Goal: Task Accomplishment & Management: Manage account settings

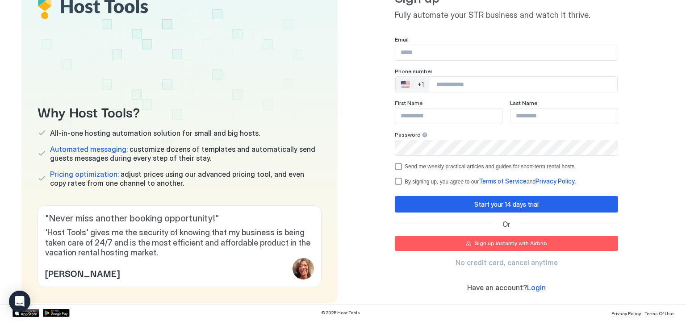
scroll to position [45, 0]
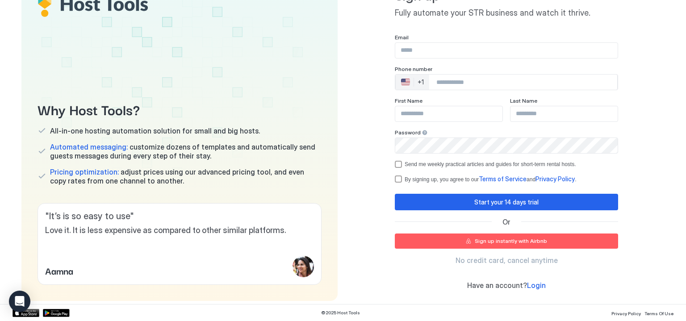
click at [445, 51] on input "Input Field" at bounding box center [506, 50] width 222 height 15
click at [438, 55] on input "Input Field" at bounding box center [506, 50] width 222 height 15
click at [360, 93] on div "Sign up Fully automate your STR business and watch it thrive. Email Phone numbe…" at bounding box center [506, 139] width 316 height 324
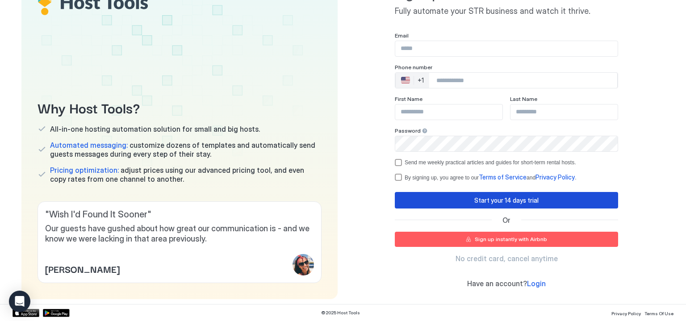
scroll to position [63, 0]
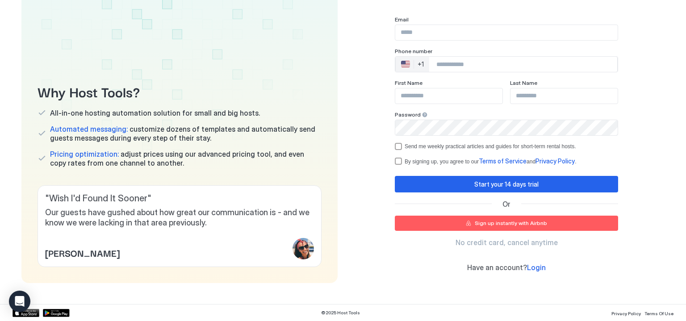
click at [485, 222] on div "Sign up instantly with Airbnb" at bounding box center [511, 223] width 72 height 8
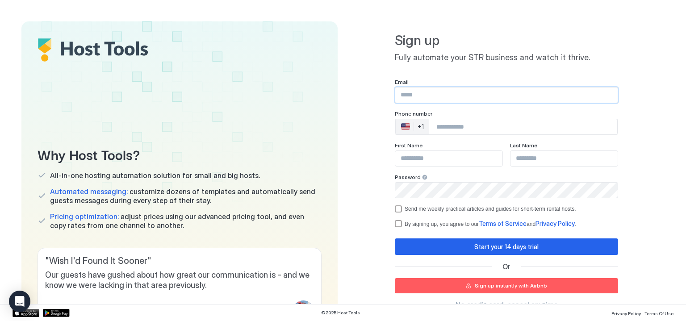
click at [433, 95] on input "Input Field" at bounding box center [506, 95] width 222 height 15
type input "**********"
click at [478, 126] on input "Phone Number input" at bounding box center [523, 127] width 188 height 16
type input "**********"
click at [433, 158] on input "Input Field" at bounding box center [448, 158] width 107 height 15
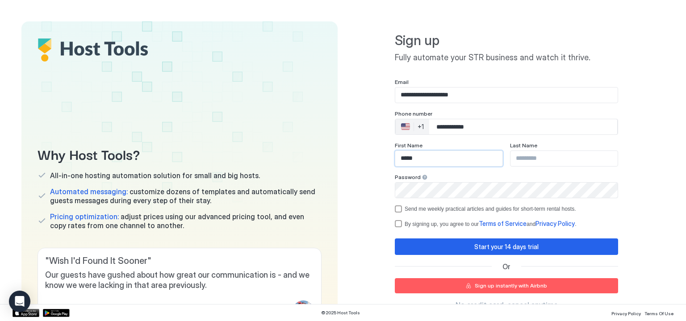
type input "*****"
click at [553, 158] on input "Input Field" at bounding box center [563, 158] width 107 height 15
type input "*******"
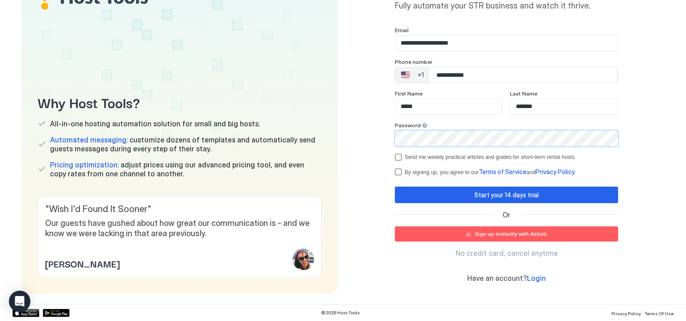
scroll to position [63, 0]
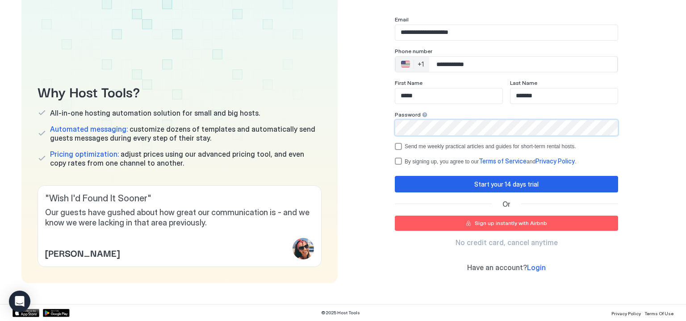
click at [395, 163] on div "termsPrivacy" at bounding box center [398, 161] width 7 height 7
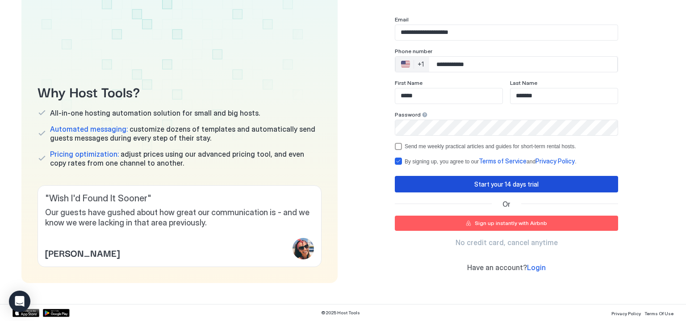
click at [444, 184] on button "Start your 14 days trial" at bounding box center [506, 184] width 223 height 17
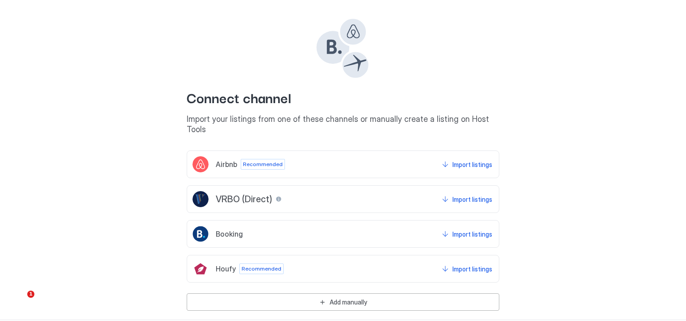
scroll to position [41, 0]
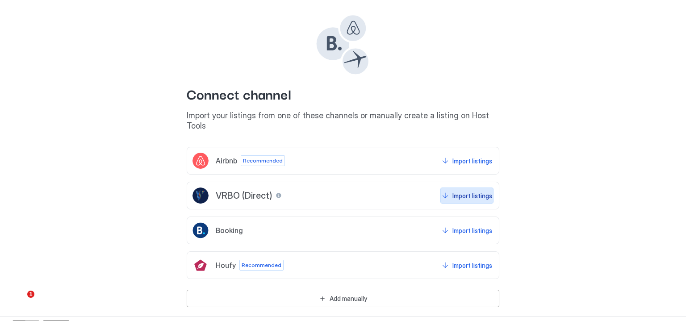
click at [452, 191] on div "Import listings" at bounding box center [472, 195] width 40 height 9
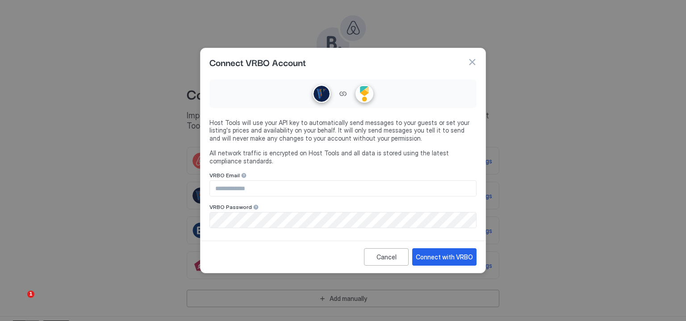
type input "**********"
click at [247, 179] on div at bounding box center [244, 175] width 6 height 6
click at [253, 207] on div at bounding box center [256, 207] width 6 height 6
click at [221, 237] on div "**********" at bounding box center [342, 157] width 285 height 162
click at [455, 254] on div "Connect with VRBO" at bounding box center [444, 256] width 57 height 9
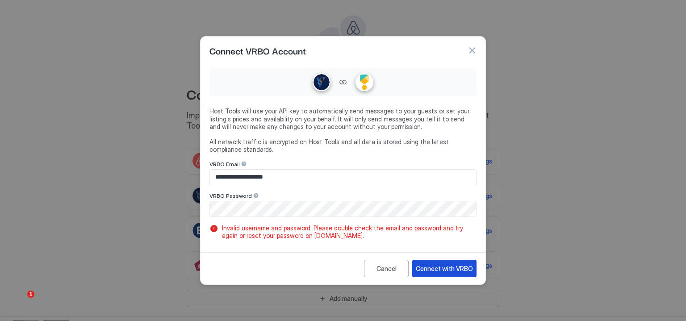
click at [455, 263] on button "Connect with VRBO" at bounding box center [444, 268] width 64 height 17
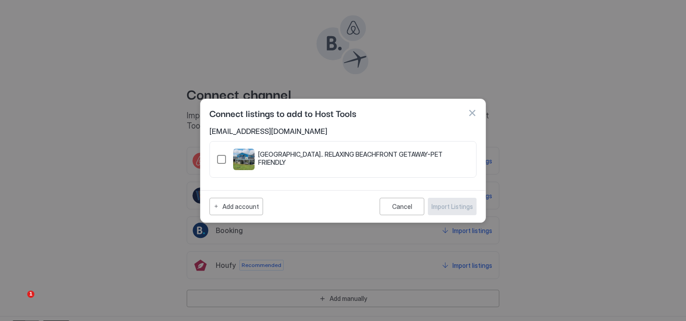
click at [223, 157] on div "321.4537185.5111353" at bounding box center [221, 159] width 9 height 9
click at [457, 209] on div "Import Listings" at bounding box center [452, 206] width 42 height 9
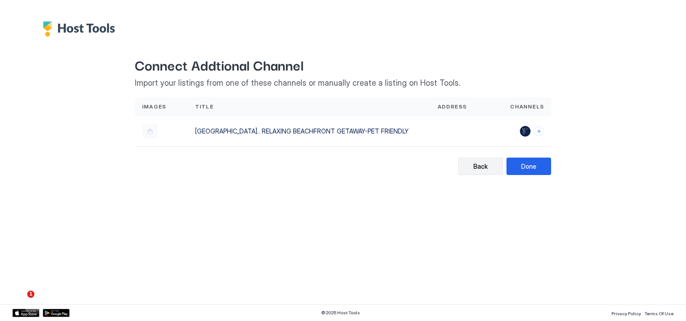
click at [483, 165] on div "Back" at bounding box center [480, 166] width 14 height 9
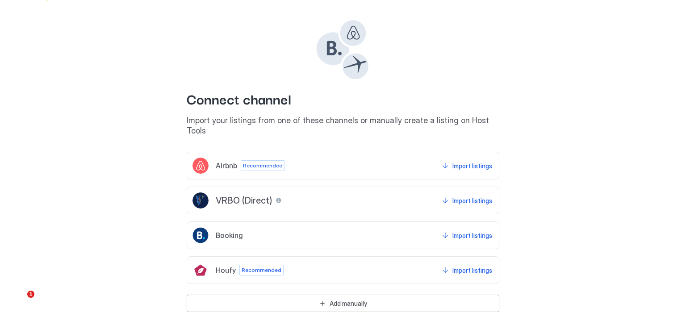
scroll to position [41, 0]
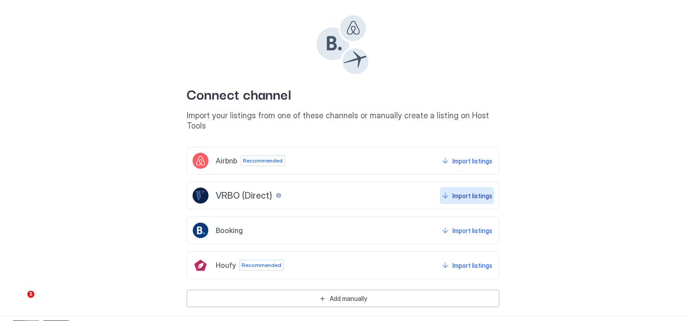
click at [459, 191] on div "Import listings" at bounding box center [472, 195] width 40 height 9
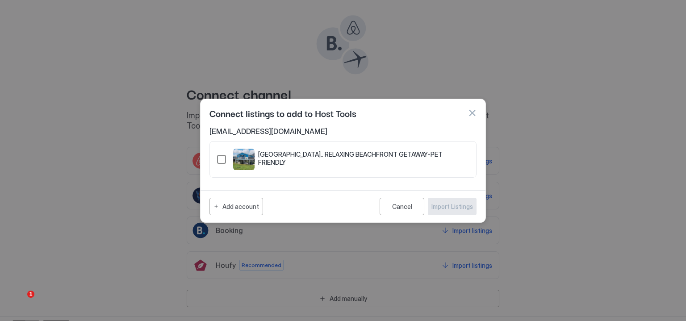
click at [222, 158] on div "321.4537185.5111353" at bounding box center [221, 159] width 9 height 9
click at [463, 208] on div "Import Listings" at bounding box center [452, 206] width 42 height 9
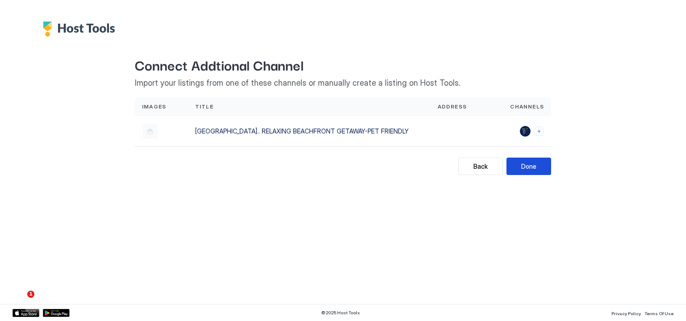
click at [542, 159] on button "Done" at bounding box center [528, 166] width 45 height 17
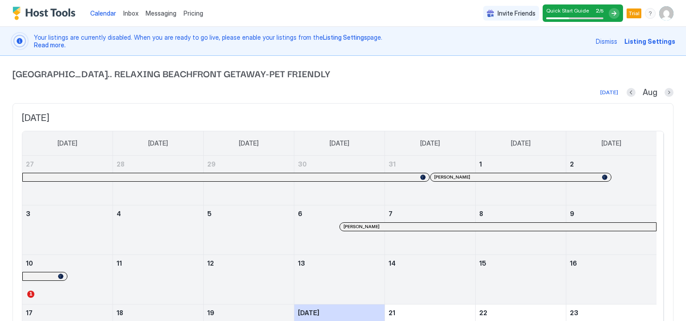
click at [611, 43] on span "Dismiss" at bounding box center [606, 41] width 21 height 9
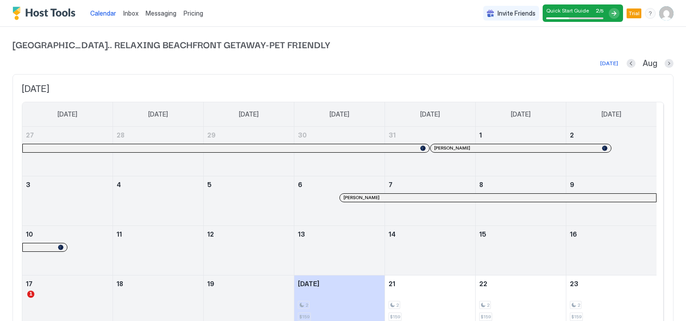
click at [609, 10] on div at bounding box center [614, 13] width 11 height 11
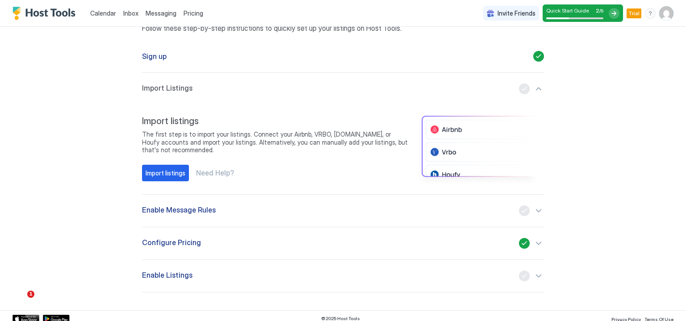
scroll to position [49, 0]
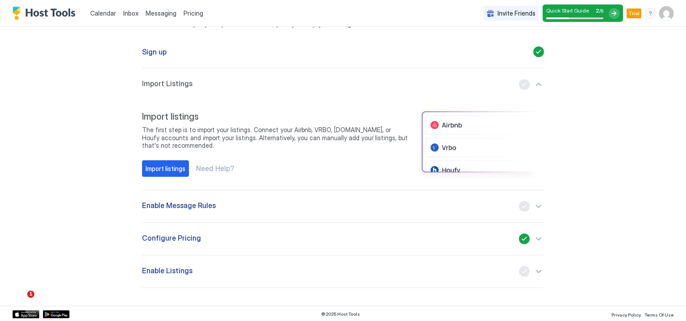
click at [534, 235] on div "button" at bounding box center [531, 238] width 25 height 11
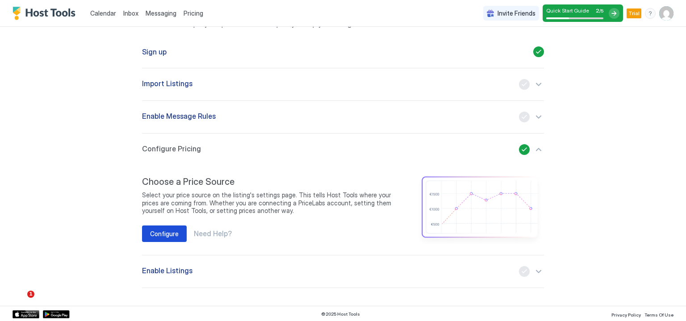
click at [164, 229] on div "Configure" at bounding box center [164, 233] width 29 height 9
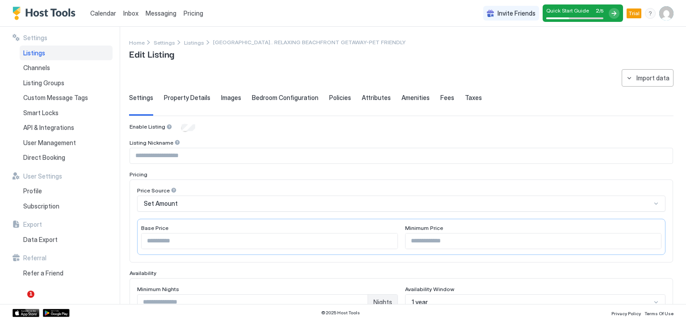
click at [184, 95] on span "Property Details" at bounding box center [187, 98] width 46 height 8
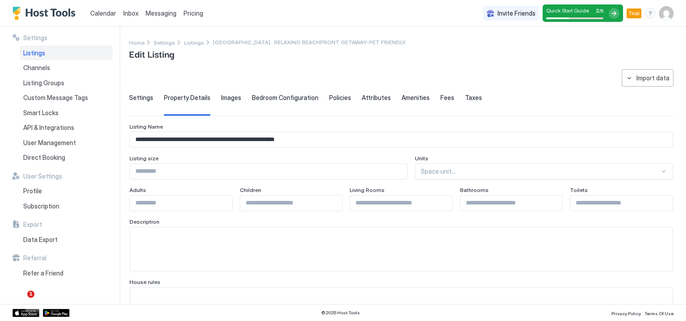
click at [146, 98] on span "Settings" at bounding box center [141, 98] width 24 height 8
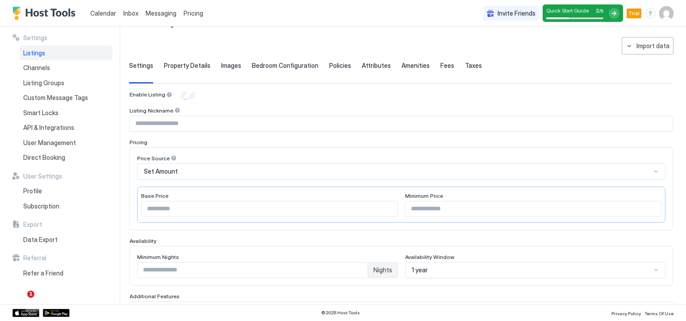
scroll to position [29, 0]
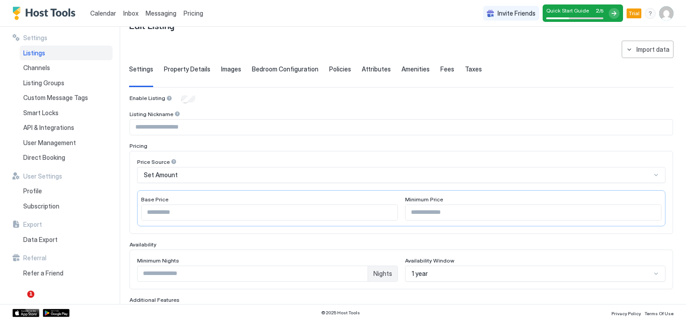
click at [396, 161] on div "Price Source" at bounding box center [401, 162] width 528 height 8
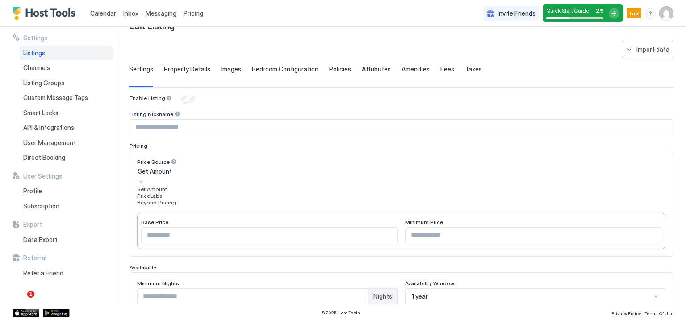
click at [387, 167] on div "Set Amount" at bounding box center [401, 176] width 528 height 19
click at [396, 169] on div "Set Amount" at bounding box center [401, 176] width 528 height 19
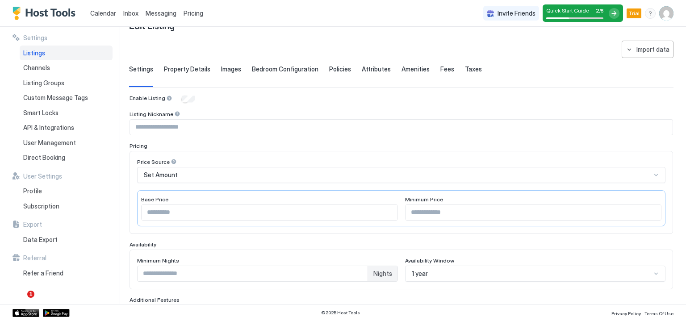
click at [220, 149] on div "Pricing Price Source Set Amount Base Price * Minimum Price" at bounding box center [400, 188] width 543 height 92
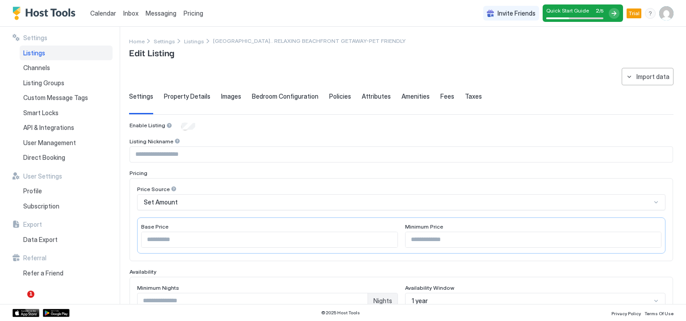
scroll to position [0, 0]
click at [57, 66] on div "Channels" at bounding box center [66, 67] width 93 height 15
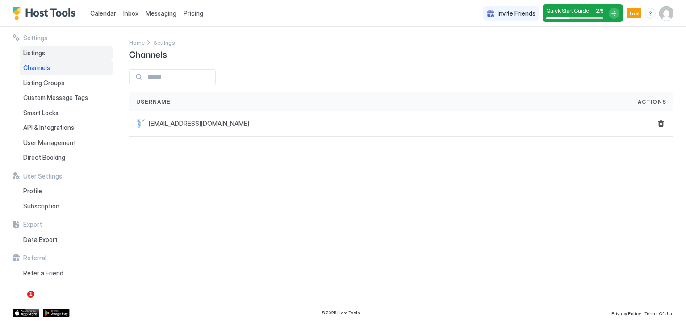
click at [58, 49] on div "Listings" at bounding box center [66, 53] width 93 height 15
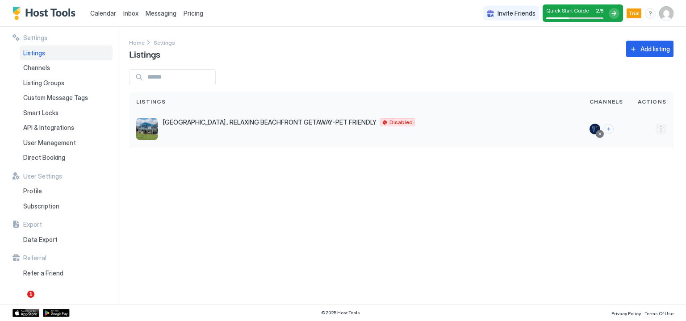
click at [663, 126] on button "More options" at bounding box center [660, 129] width 11 height 11
click at [636, 157] on span "Pricing" at bounding box center [630, 156] width 18 height 7
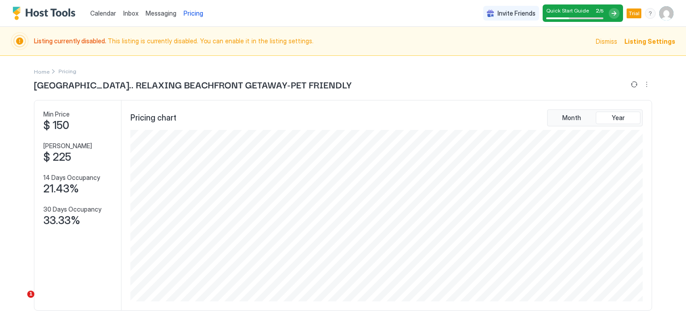
click at [104, 12] on span "Calendar" at bounding box center [103, 13] width 26 height 8
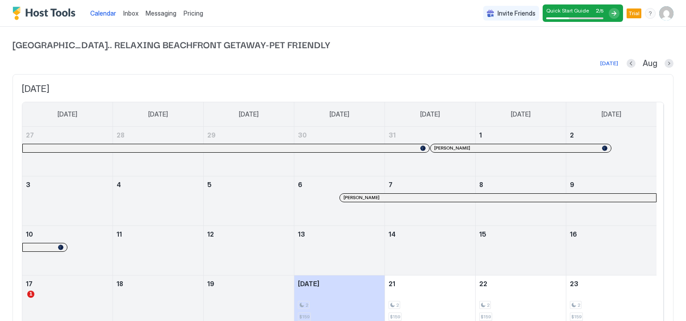
click at [602, 13] on div "Quick Start Guide 2 / 5" at bounding box center [582, 12] width 80 height 17
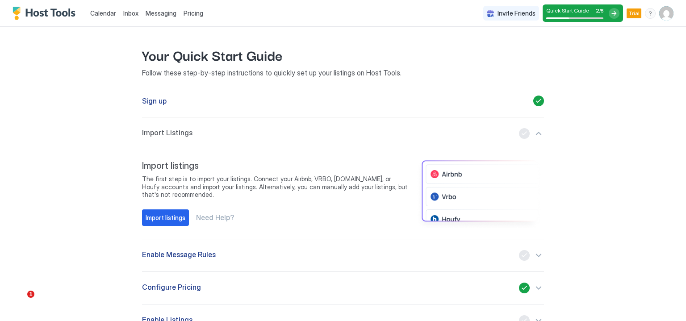
click at [104, 157] on div "Your Quick Start Guide Follow these step-by-step instructions to quickly set up…" at bounding box center [343, 191] width 618 height 328
click at [177, 128] on span "Import Listings" at bounding box center [167, 133] width 50 height 11
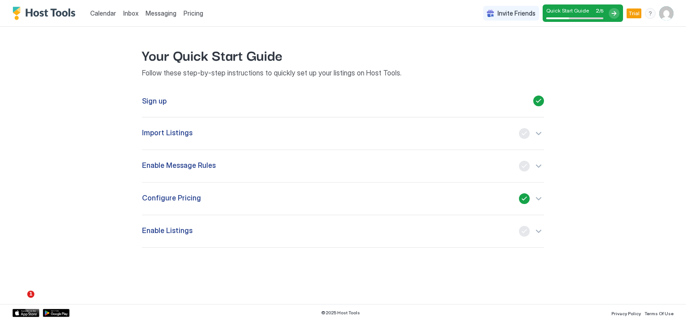
click at [195, 197] on span "Configure Pricing" at bounding box center [171, 198] width 59 height 11
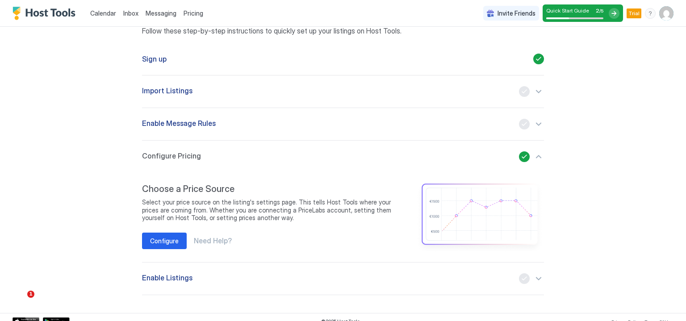
scroll to position [49, 0]
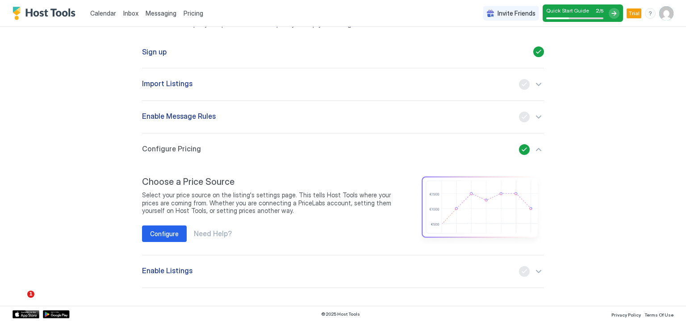
click at [209, 232] on span "Need Help?" at bounding box center [213, 233] width 38 height 9
click at [159, 233] on div "Configure" at bounding box center [164, 233] width 29 height 9
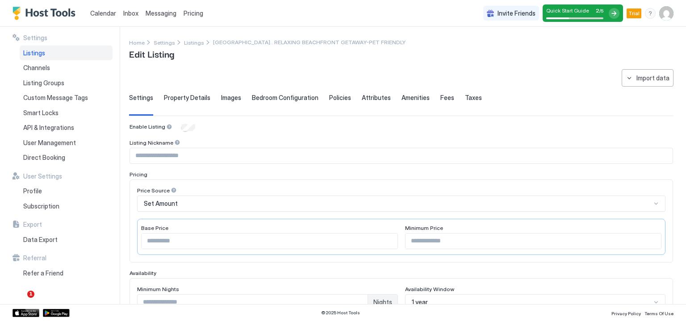
click at [20, 289] on div "Settings Listings Channels Listing Groups Custom Message Tags Smart Locks API &…" at bounding box center [66, 165] width 107 height 277
click at [66, 80] on div "Listing Groups" at bounding box center [66, 82] width 93 height 15
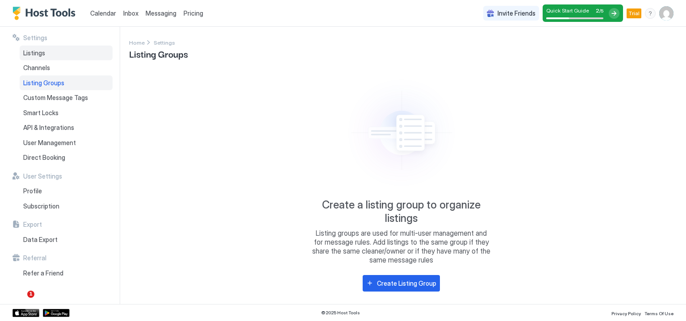
click at [42, 59] on div "Listings" at bounding box center [66, 53] width 93 height 15
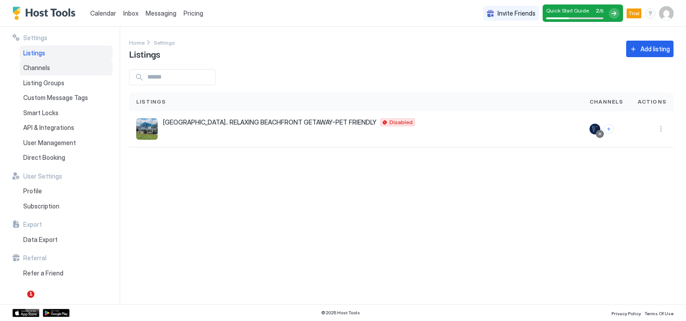
click at [57, 63] on div "Channels" at bounding box center [66, 67] width 93 height 15
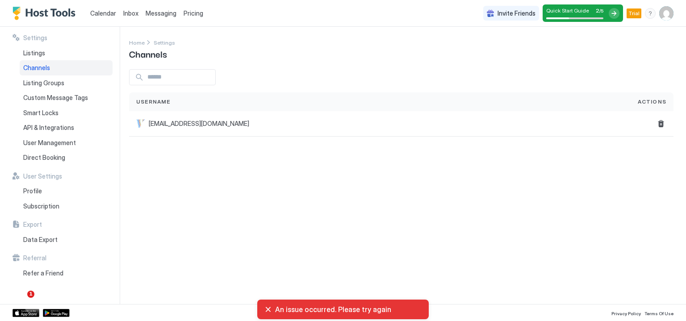
click at [286, 108] on div "Username" at bounding box center [379, 101] width 501 height 19
click at [267, 117] on div "[EMAIL_ADDRESS][DOMAIN_NAME]" at bounding box center [379, 123] width 501 height 25
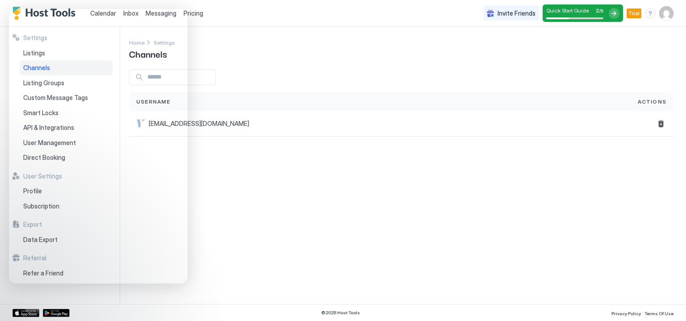
click at [270, 187] on div "Settings Home Settings Channels Username Actions [EMAIL_ADDRESS][DOMAIN_NAME]" at bounding box center [407, 165] width 557 height 277
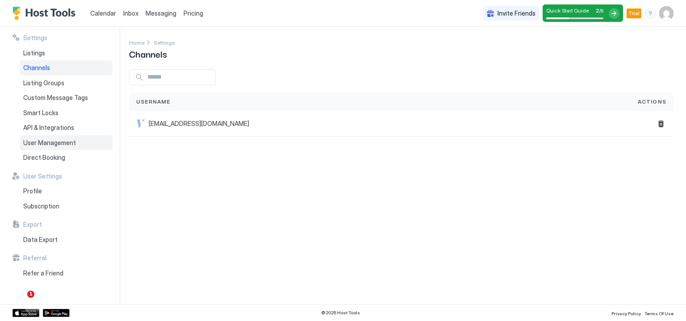
click at [63, 144] on span "User Management" at bounding box center [49, 143] width 53 height 8
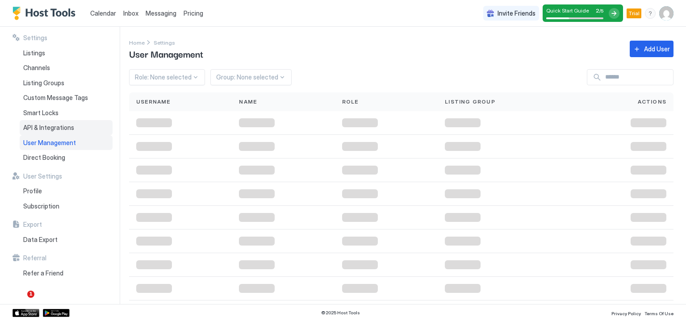
click at [71, 125] on span "API & Integrations" at bounding box center [48, 128] width 51 height 8
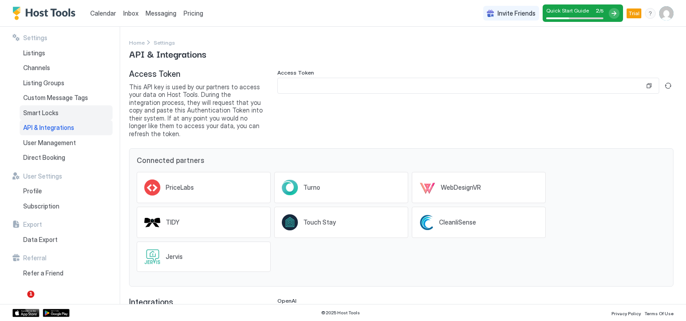
click at [72, 113] on div "Smart Locks" at bounding box center [66, 112] width 93 height 15
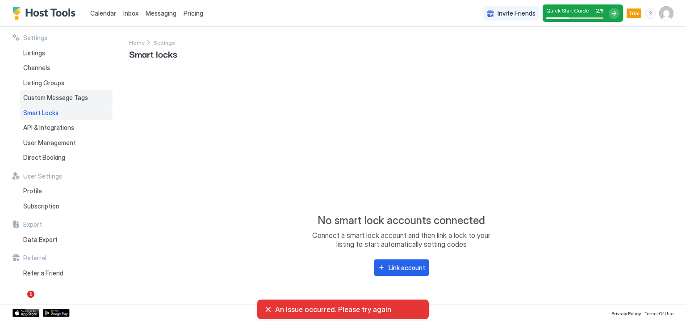
click at [64, 99] on span "Custom Message Tags" at bounding box center [55, 98] width 65 height 8
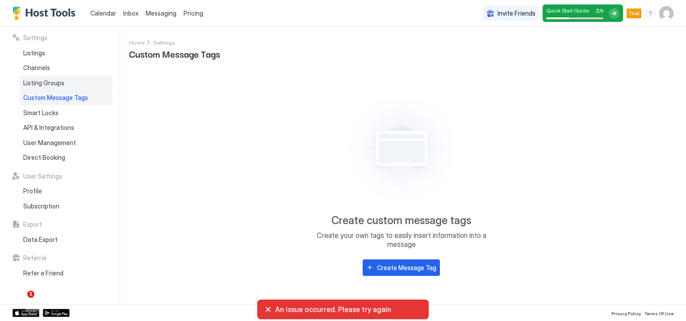
click at [51, 82] on span "Listing Groups" at bounding box center [43, 83] width 41 height 8
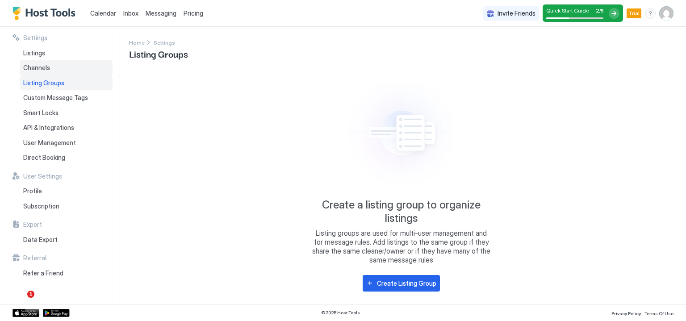
click at [74, 64] on div "Channels" at bounding box center [66, 67] width 93 height 15
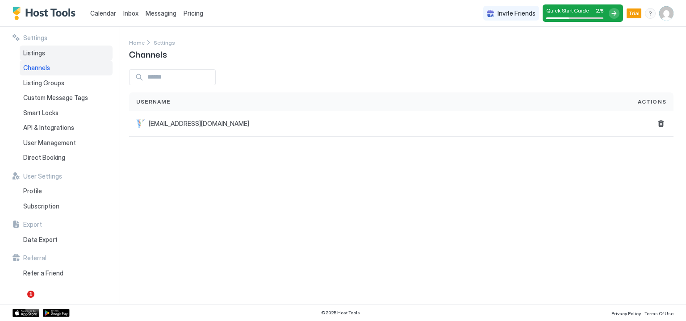
click at [75, 52] on div "Listings" at bounding box center [66, 53] width 93 height 15
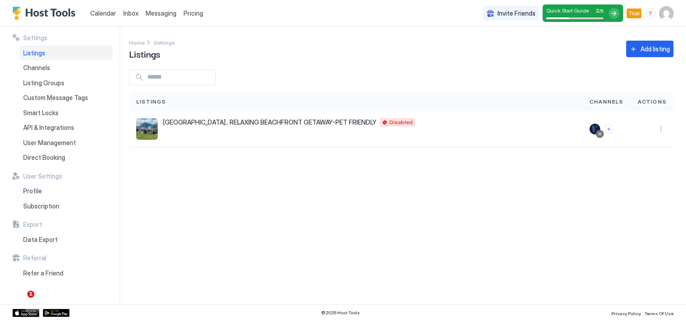
click at [664, 5] on div "Invite Friends Quick Start Guide 2 / 5 Trial KC" at bounding box center [578, 13] width 190 height 26
click at [668, 17] on img "User profile" at bounding box center [666, 13] width 14 height 14
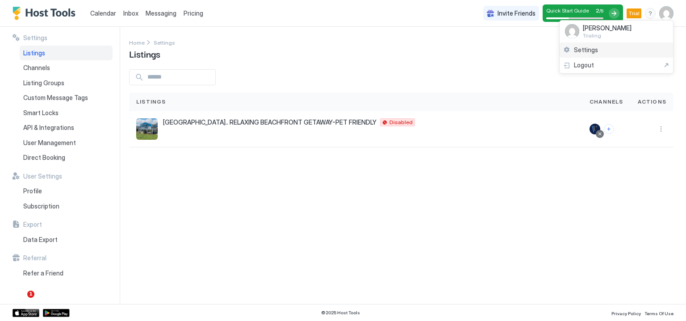
click at [581, 48] on span "Settings" at bounding box center [586, 50] width 24 height 8
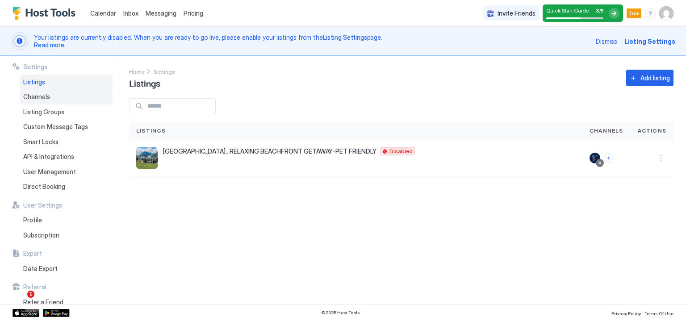
click at [47, 96] on span "Channels" at bounding box center [36, 97] width 27 height 8
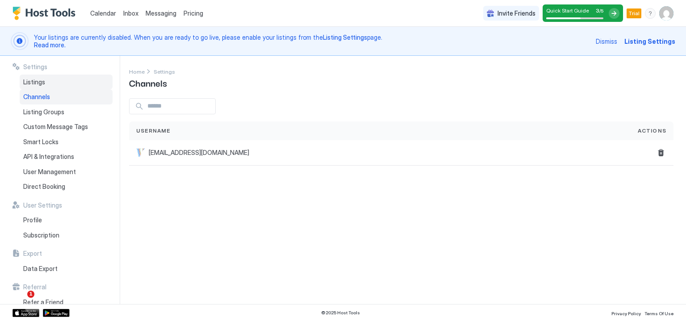
click at [67, 83] on div "Listings" at bounding box center [66, 82] width 93 height 15
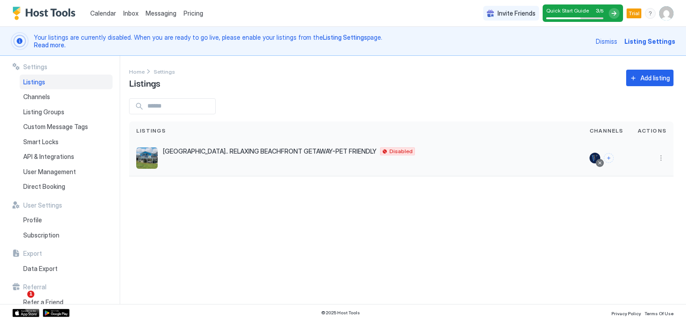
click at [379, 157] on div "GILLIGANS BEACH HUT.. RELAXING BEACHFRONT GETAWAY-PET FRIENDLY Disabled" at bounding box center [355, 157] width 439 height 21
click at [250, 184] on div "Settings Home Settings Listings Add listing Listings Channels Actions GILLIGANS…" at bounding box center [407, 180] width 557 height 248
click at [242, 154] on span "[GEOGRAPHIC_DATA].. RELAXING BEACHFRONT GETAWAY-PET FRIENDLY" at bounding box center [269, 151] width 213 height 8
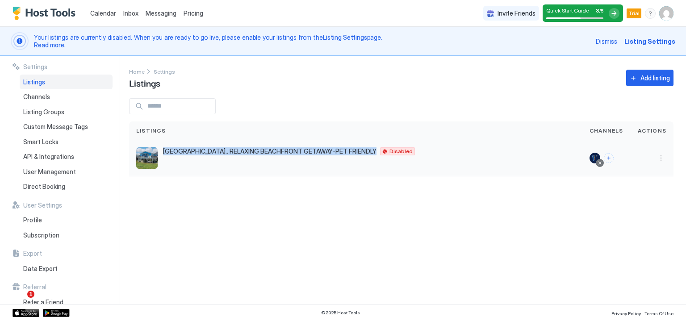
click at [242, 154] on span "[GEOGRAPHIC_DATA].. RELAXING BEACHFRONT GETAWAY-PET FRIENDLY" at bounding box center [269, 151] width 213 height 8
click at [268, 187] on div "Settings Home Settings Listings Add listing Listings Channels Actions GILLIGANS…" at bounding box center [407, 180] width 557 height 248
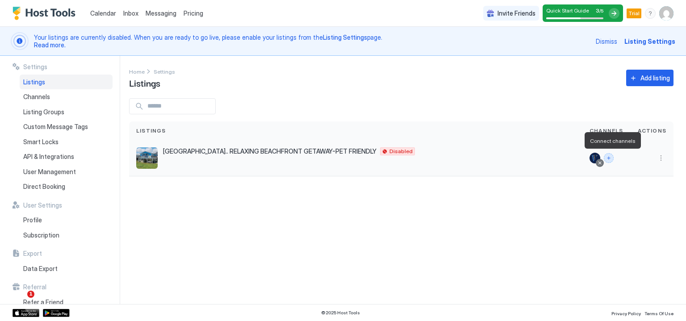
click at [613, 157] on button "Connect channels" at bounding box center [609, 158] width 10 height 10
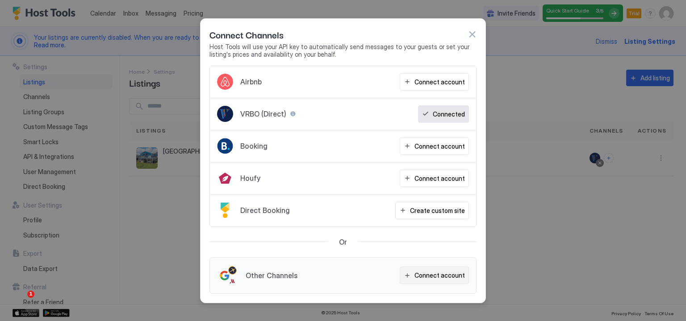
click at [443, 275] on div "Connect account" at bounding box center [439, 275] width 50 height 9
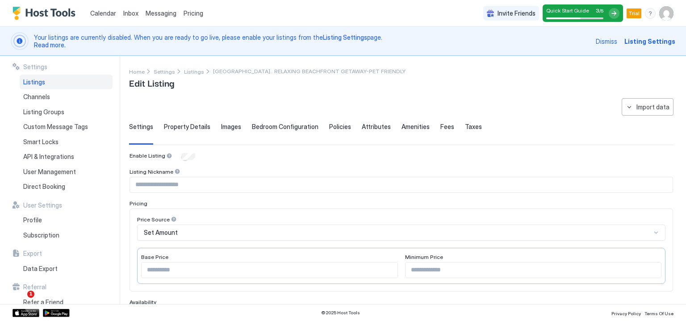
click at [591, 11] on div "Quick Start Guide 3 / 5" at bounding box center [574, 10] width 57 height 7
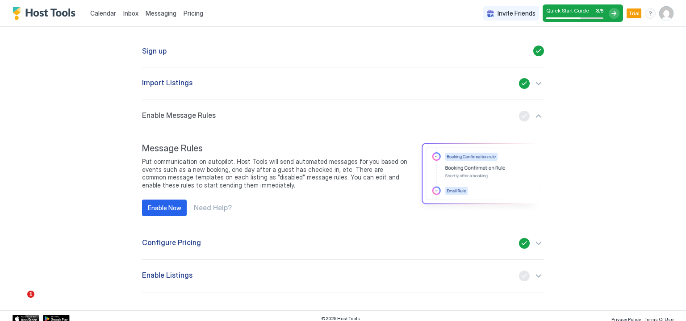
scroll to position [83, 0]
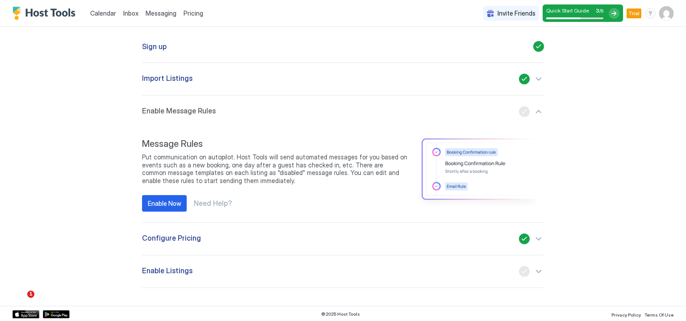
click at [482, 83] on div "Import Listings" at bounding box center [343, 79] width 402 height 11
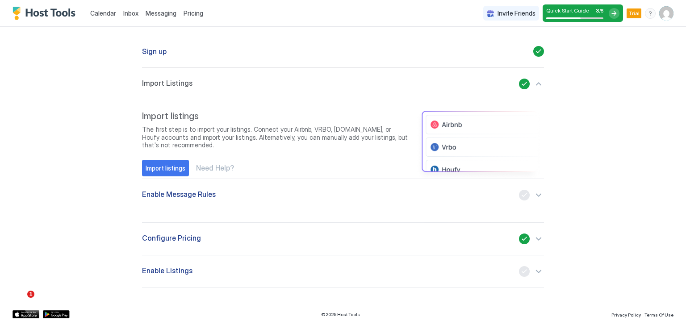
scroll to position [78, 0]
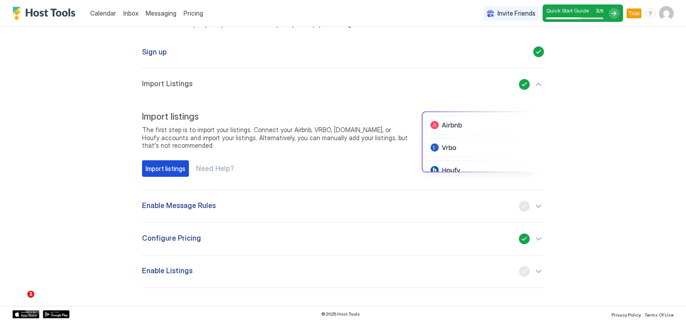
click at [171, 169] on div "Import listings" at bounding box center [166, 168] width 40 height 9
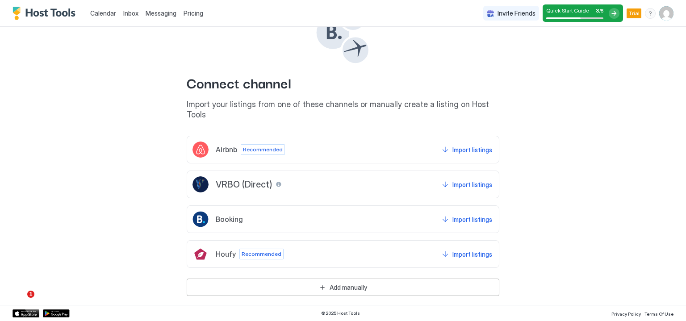
scroll to position [60, 0]
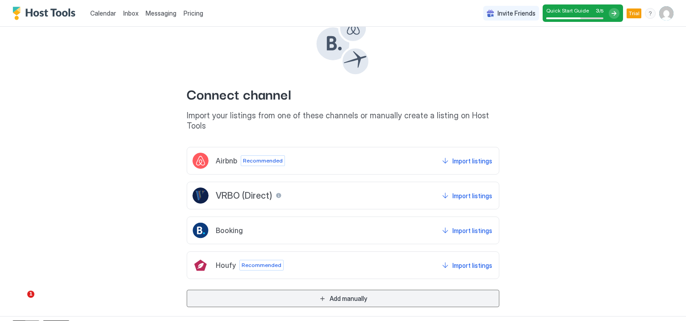
click at [362, 294] on div "Add manually" at bounding box center [348, 298] width 38 height 9
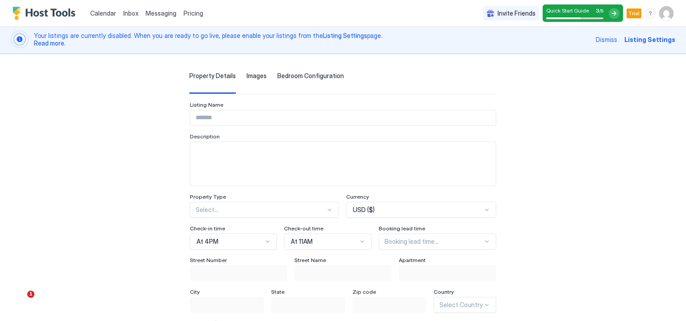
scroll to position [0, 0]
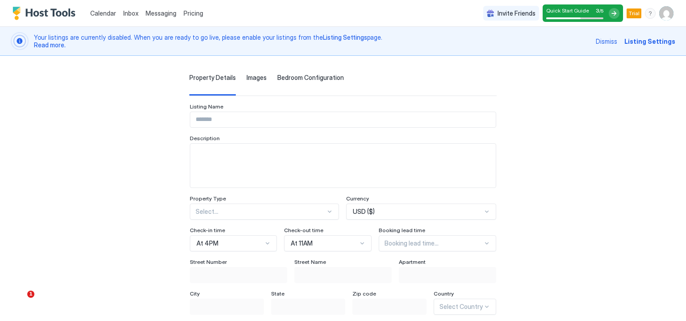
click at [599, 8] on div "Quick Start Guide 3 / 5" at bounding box center [582, 12] width 80 height 17
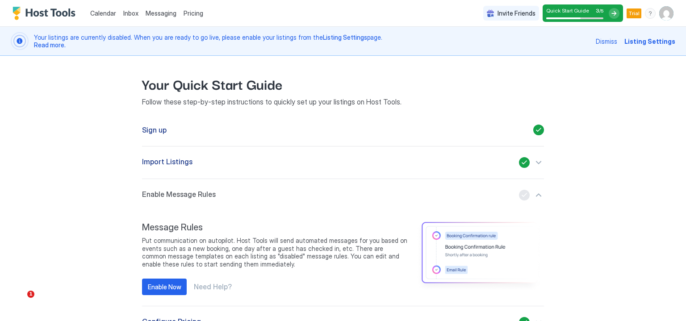
click at [215, 165] on div "Import Listings" at bounding box center [343, 162] width 402 height 11
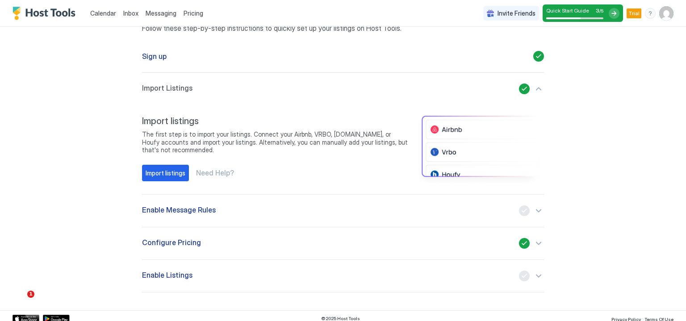
scroll to position [78, 0]
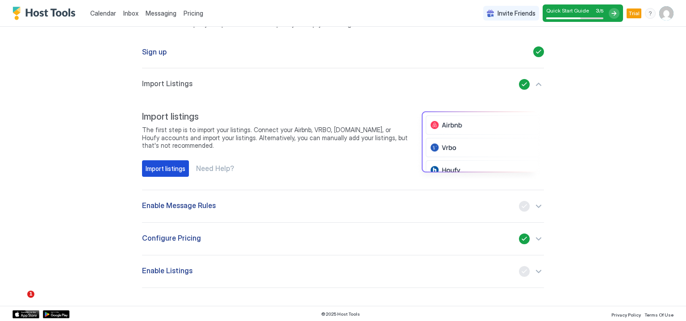
click at [170, 171] on div "Import listings" at bounding box center [166, 168] width 40 height 9
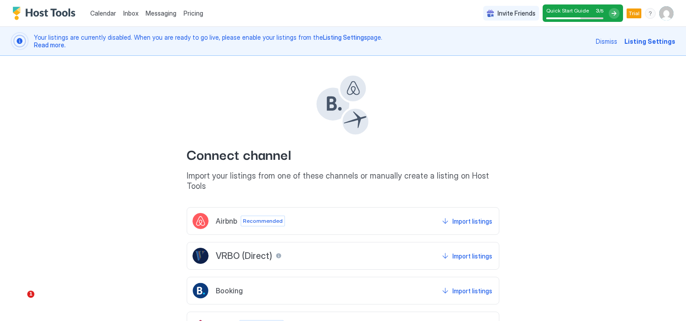
click at [104, 16] on span "Calendar" at bounding box center [103, 13] width 26 height 8
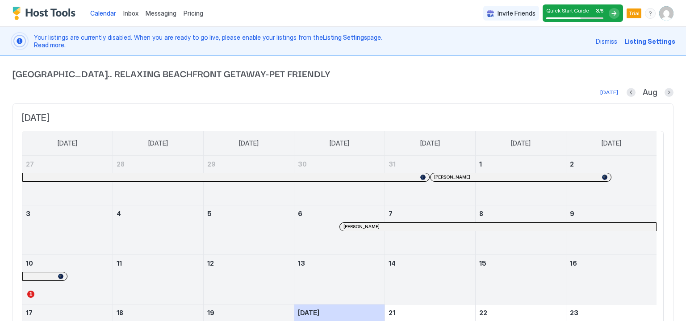
click at [647, 40] on span "Listing Settings" at bounding box center [649, 41] width 51 height 9
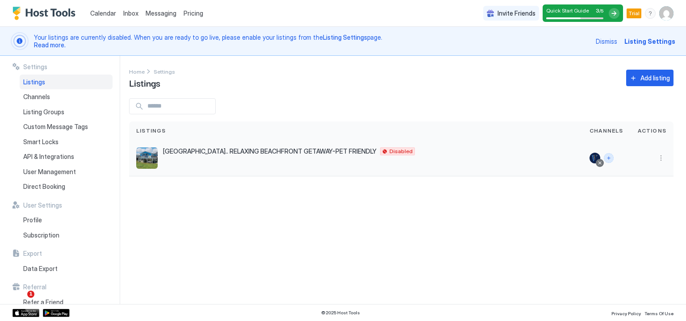
click at [607, 158] on button "Connect channels" at bounding box center [609, 158] width 10 height 10
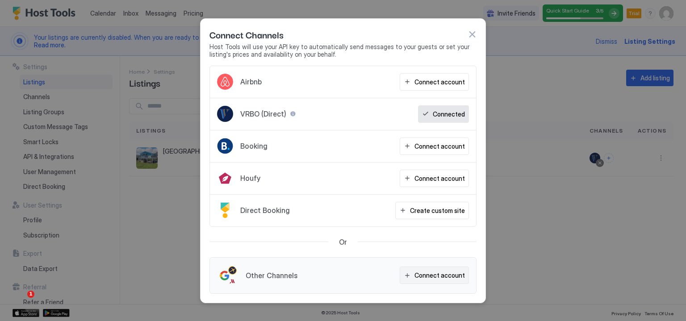
click at [429, 275] on div "Connect account" at bounding box center [439, 275] width 50 height 9
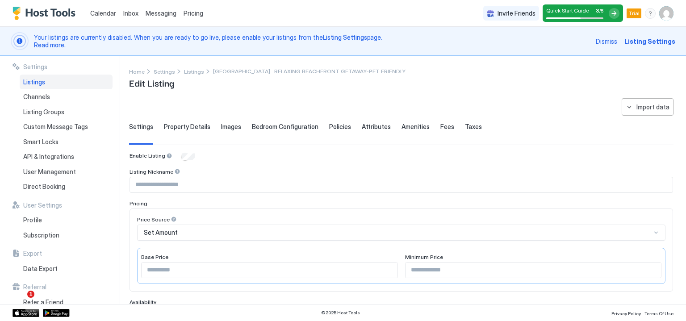
click at [604, 42] on span "Dismiss" at bounding box center [606, 41] width 21 height 9
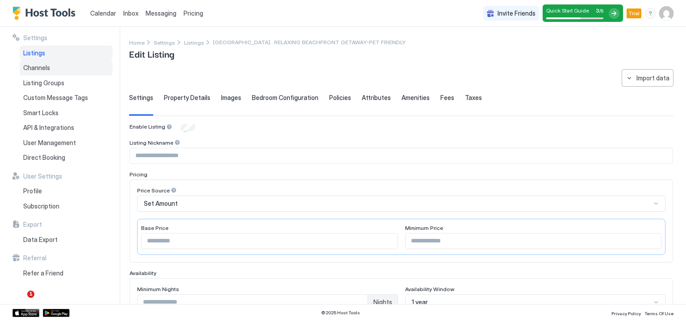
click at [62, 71] on div "Channels" at bounding box center [66, 67] width 93 height 15
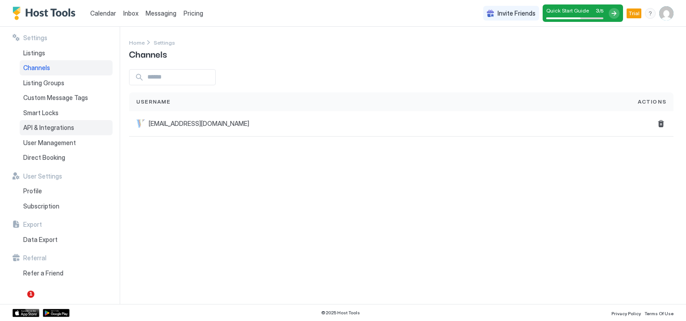
click at [70, 129] on span "API & Integrations" at bounding box center [48, 128] width 51 height 8
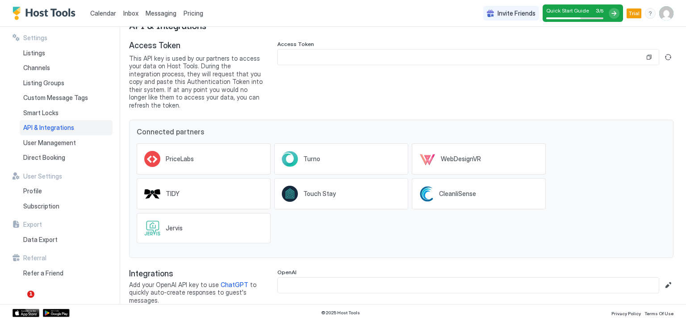
scroll to position [30, 0]
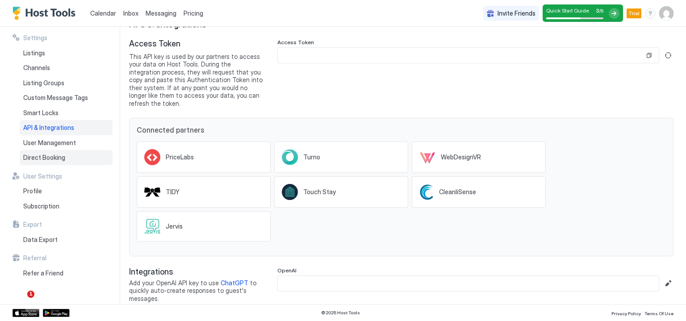
click at [72, 158] on div "Direct Booking" at bounding box center [66, 157] width 93 height 15
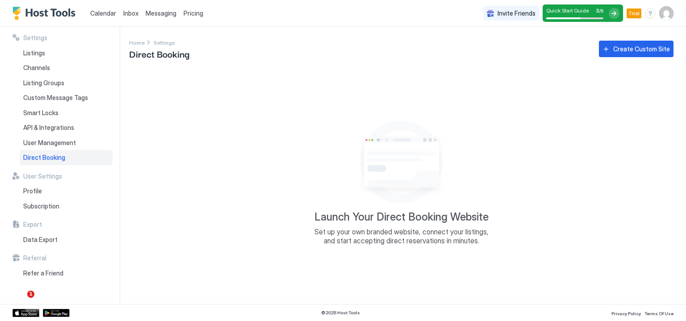
click at [422, 241] on span "Set up your own branded website, connect your listings, and start accepting dir…" at bounding box center [401, 236] width 179 height 18
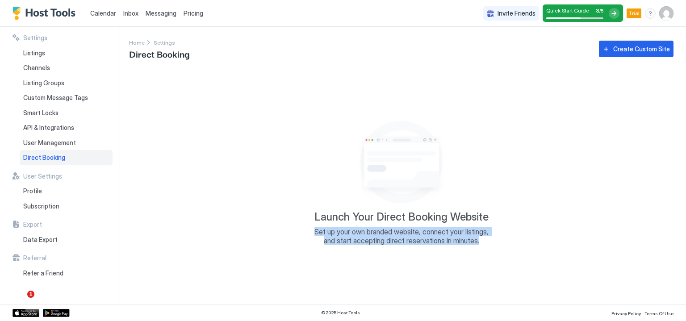
click at [422, 241] on span "Set up your own branded website, connect your listings, and start accepting dir…" at bounding box center [401, 236] width 179 height 18
click at [417, 266] on div "Launch Your Direct Booking Website Set up your own branded website, connect you…" at bounding box center [401, 181] width 544 height 224
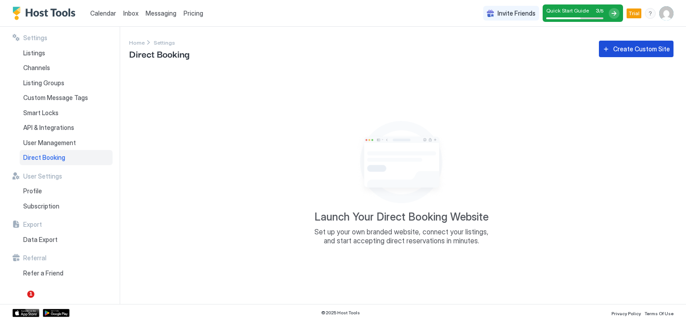
click at [620, 54] on button "Create Custom Site" at bounding box center [636, 49] width 75 height 17
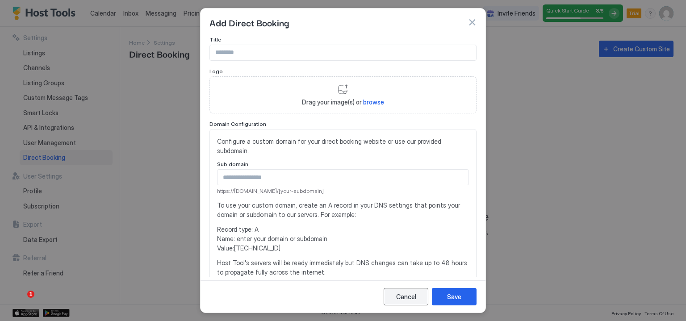
click at [409, 296] on div "Cancel" at bounding box center [406, 296] width 20 height 9
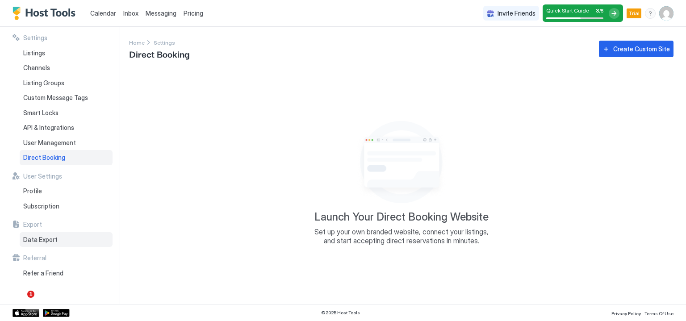
click at [61, 239] on div "Data Export" at bounding box center [66, 239] width 93 height 15
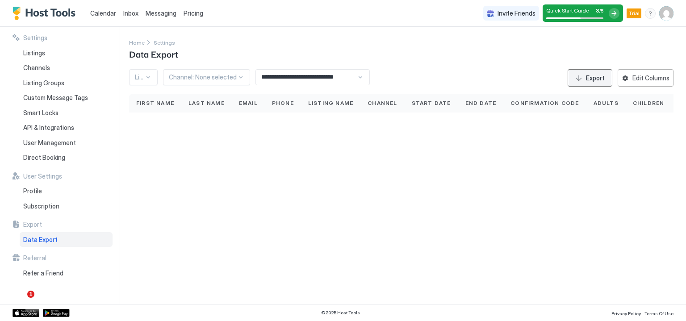
click at [593, 80] on div "Export" at bounding box center [595, 77] width 19 height 9
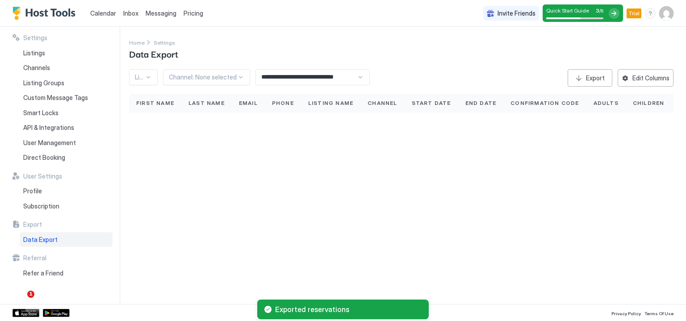
drag, startPoint x: 532, startPoint y: 23, endPoint x: 570, endPoint y: 101, distance: 87.5
click at [570, 101] on div "Confirmation Code" at bounding box center [544, 103] width 83 height 19
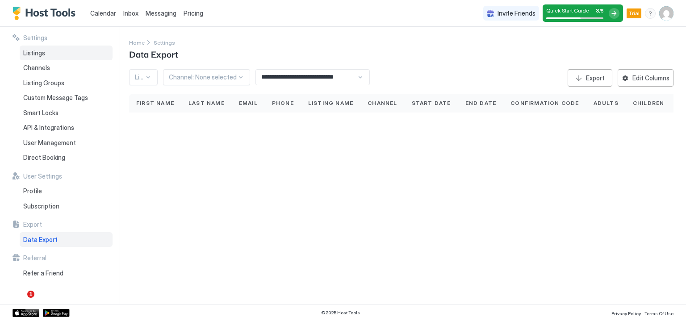
click at [49, 52] on div "Listings" at bounding box center [66, 53] width 93 height 15
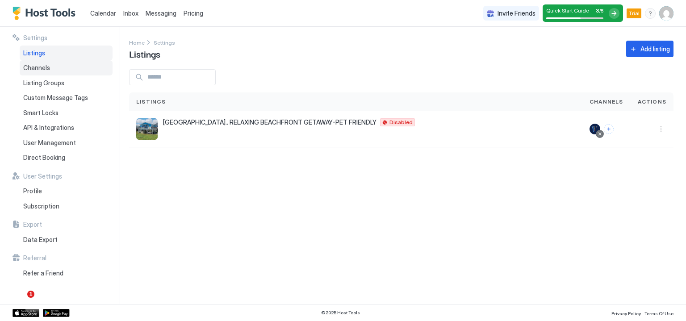
click at [65, 66] on div "Channels" at bounding box center [66, 67] width 93 height 15
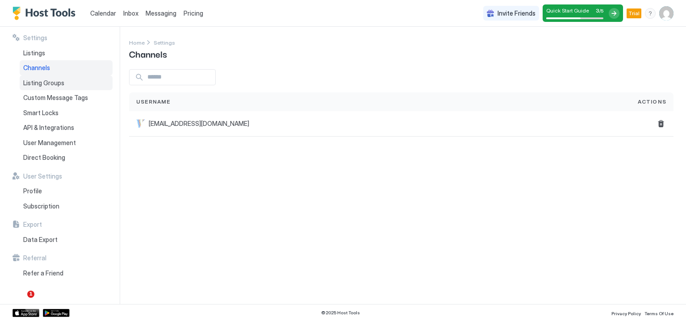
click at [69, 83] on div "Listing Groups" at bounding box center [66, 82] width 93 height 15
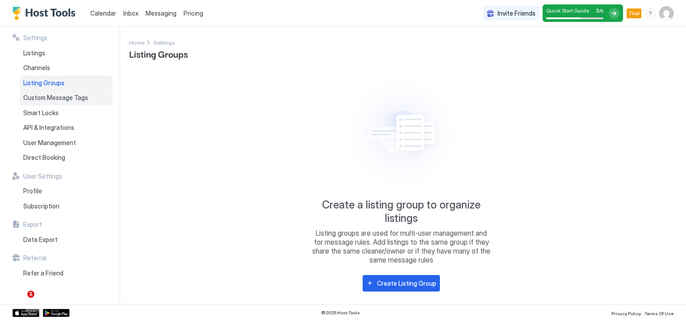
click at [71, 101] on div "Custom Message Tags" at bounding box center [66, 97] width 93 height 15
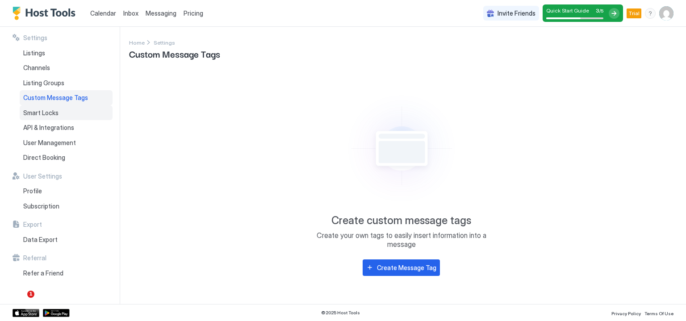
click at [72, 112] on div "Smart Locks" at bounding box center [66, 112] width 93 height 15
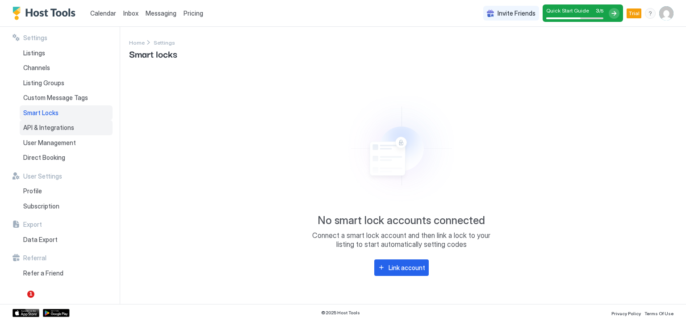
click at [69, 129] on span "API & Integrations" at bounding box center [48, 128] width 51 height 8
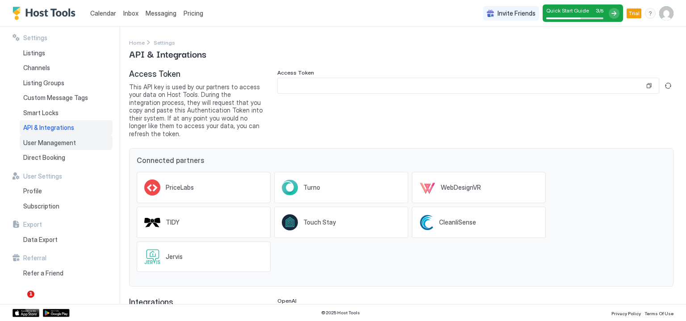
click at [70, 144] on span "User Management" at bounding box center [49, 143] width 53 height 8
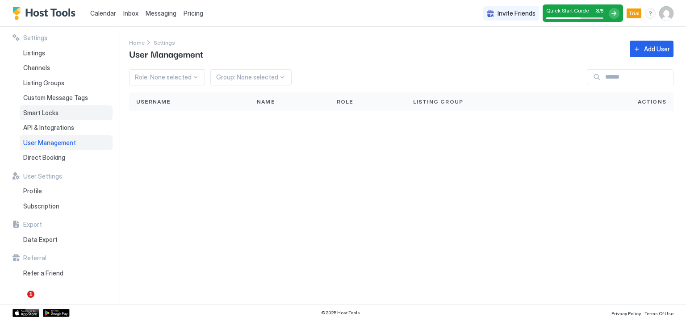
click at [65, 112] on div "Smart Locks" at bounding box center [66, 112] width 93 height 15
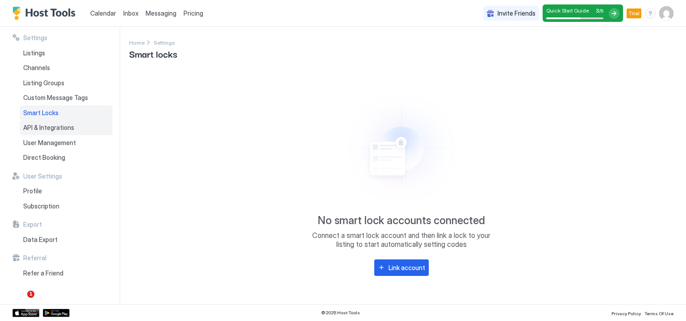
click at [70, 126] on span "API & Integrations" at bounding box center [48, 128] width 51 height 8
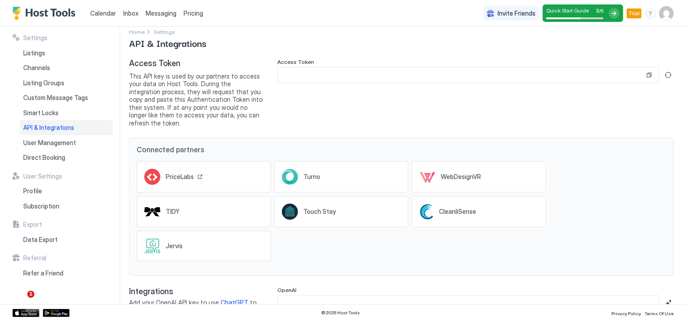
scroll to position [30, 0]
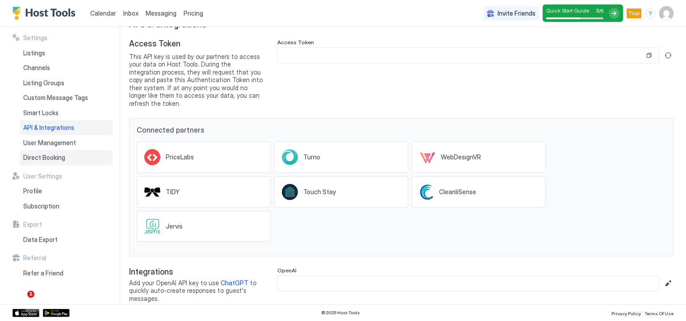
click at [60, 154] on span "Direct Booking" at bounding box center [44, 158] width 42 height 8
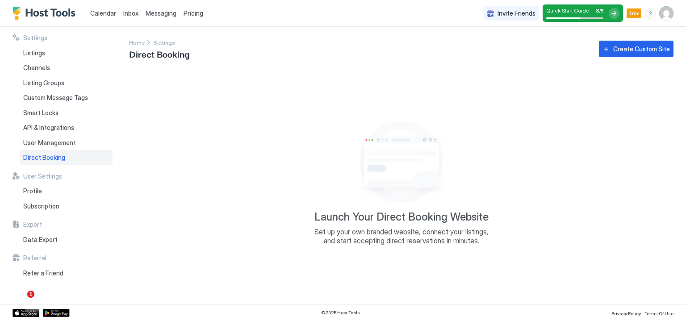
click at [667, 9] on img "User profile" at bounding box center [666, 13] width 14 height 14
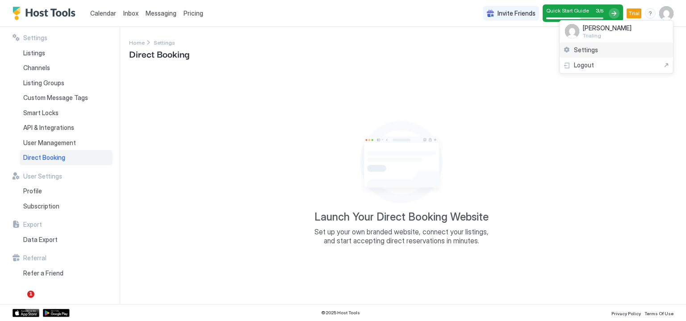
click at [607, 48] on div "Settings" at bounding box center [615, 50] width 113 height 16
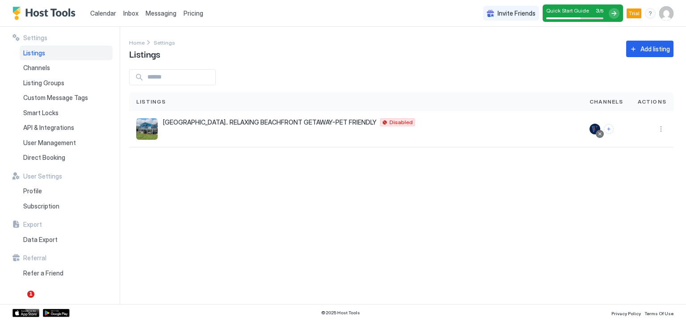
click at [667, 15] on img "User profile" at bounding box center [666, 13] width 14 height 14
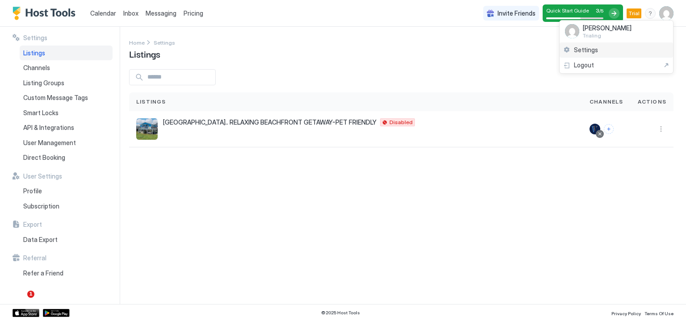
click at [589, 46] on span "Settings" at bounding box center [586, 50] width 24 height 8
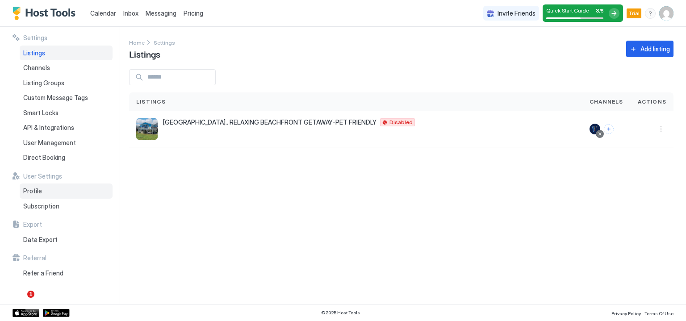
click at [33, 192] on span "Profile" at bounding box center [32, 191] width 19 height 8
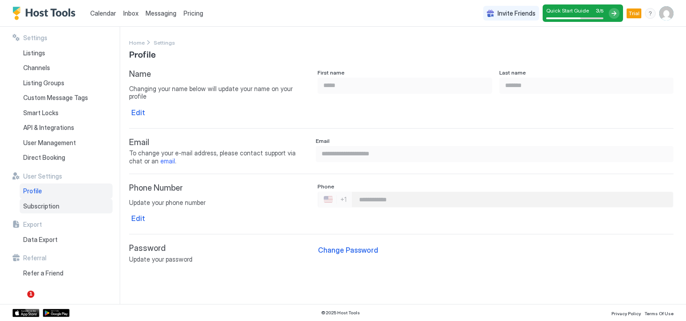
click at [54, 202] on span "Subscription" at bounding box center [41, 206] width 36 height 8
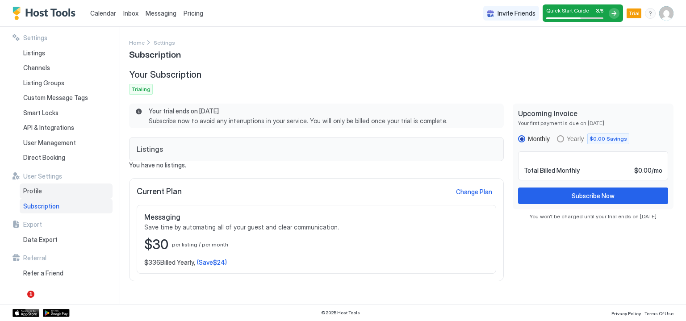
click at [46, 187] on div "Profile" at bounding box center [66, 190] width 93 height 15
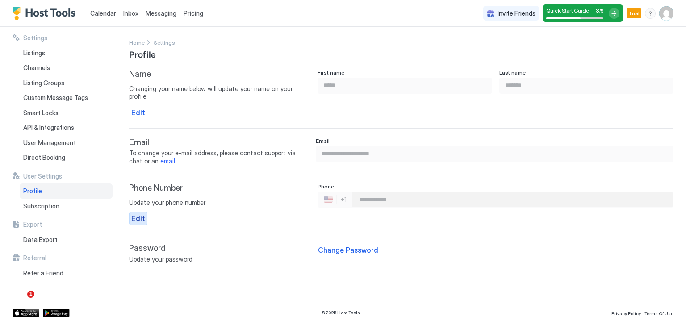
click at [142, 213] on div "Edit" at bounding box center [138, 218] width 14 height 11
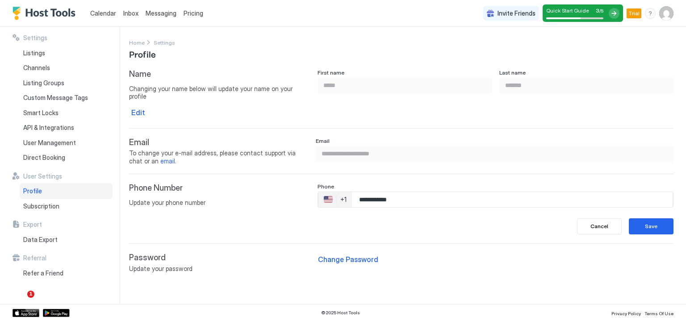
click at [432, 196] on input "**********" at bounding box center [512, 200] width 321 height 16
click at [654, 218] on button "Save" at bounding box center [651, 226] width 45 height 16
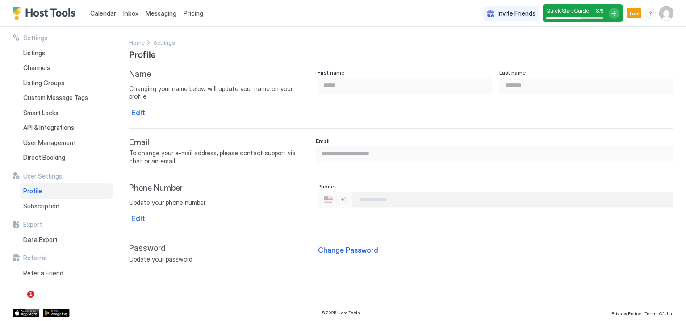
click at [160, 157] on link "email" at bounding box center [167, 161] width 15 height 8
click at [163, 173] on div "**********" at bounding box center [401, 166] width 544 height 194
click at [53, 53] on div "Listings" at bounding box center [66, 53] width 93 height 15
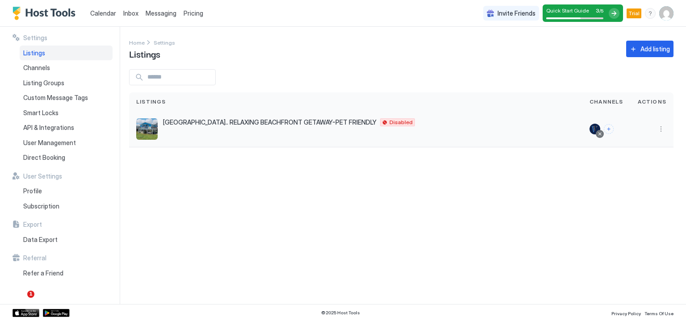
click at [670, 133] on div at bounding box center [651, 129] width 43 height 36
click at [661, 132] on button "More options" at bounding box center [660, 129] width 11 height 11
click at [632, 198] on span "Delete" at bounding box center [629, 199] width 17 height 7
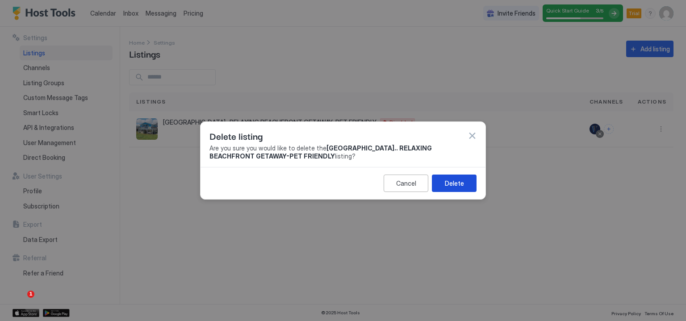
click at [455, 183] on div "Delete" at bounding box center [454, 183] width 19 height 9
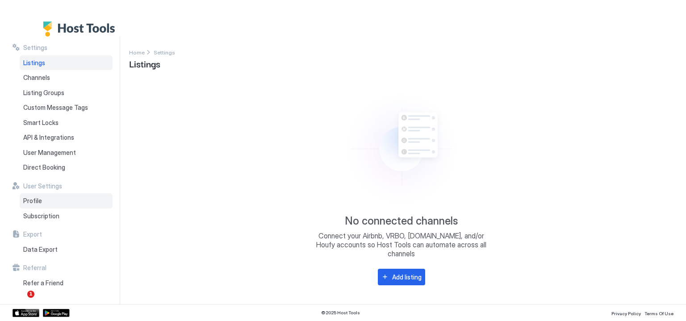
click at [45, 203] on div "Profile" at bounding box center [66, 200] width 93 height 15
